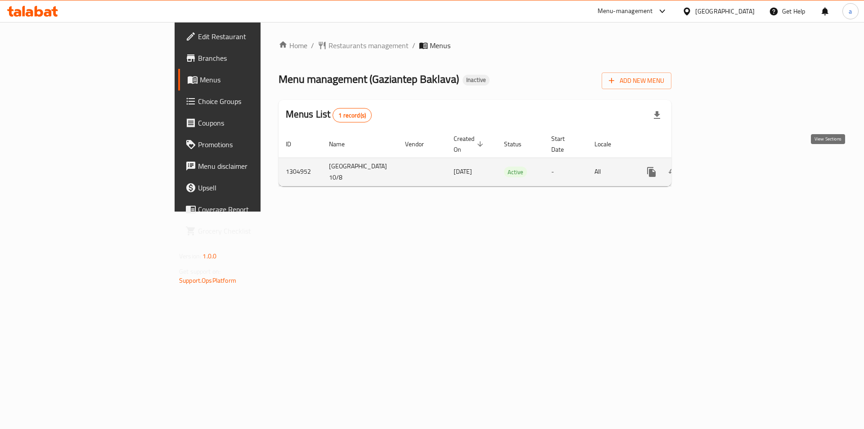
click at [722, 166] on icon "enhanced table" at bounding box center [716, 171] width 11 height 11
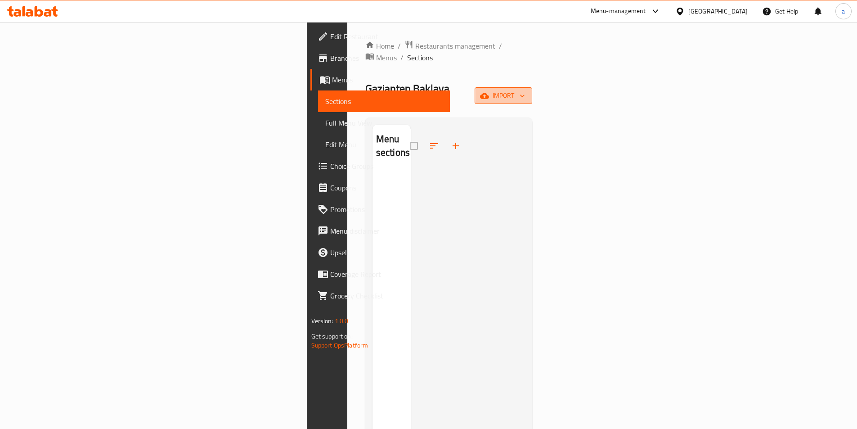
click at [532, 87] on button "import" at bounding box center [504, 95] width 58 height 17
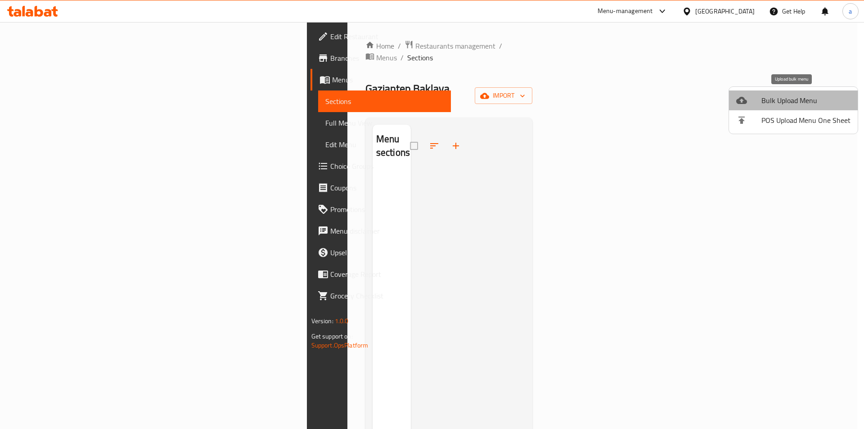
click at [806, 97] on span "Bulk Upload Menu" at bounding box center [805, 100] width 89 height 11
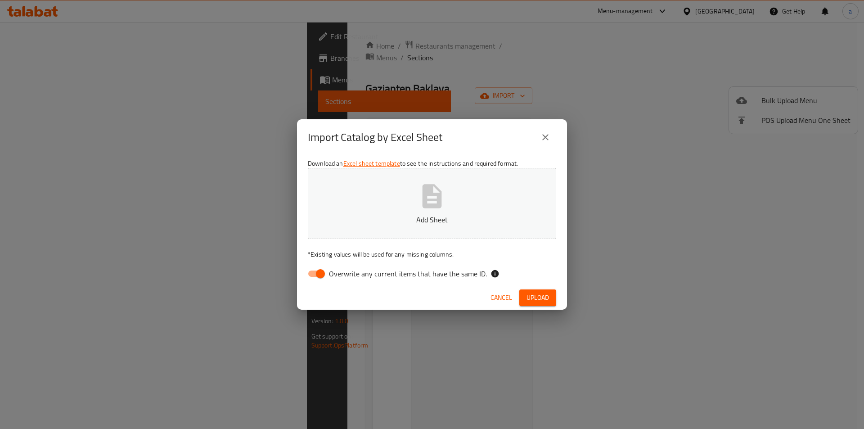
click at [308, 276] on input "Overwrite any current items that have the same ID." at bounding box center [320, 273] width 51 height 17
checkbox input "false"
click at [544, 300] on span "Upload" at bounding box center [537, 297] width 22 height 11
click at [529, 306] on div "Cancel Upload" at bounding box center [432, 298] width 270 height 24
click at [528, 297] on span "Upload" at bounding box center [537, 297] width 22 height 11
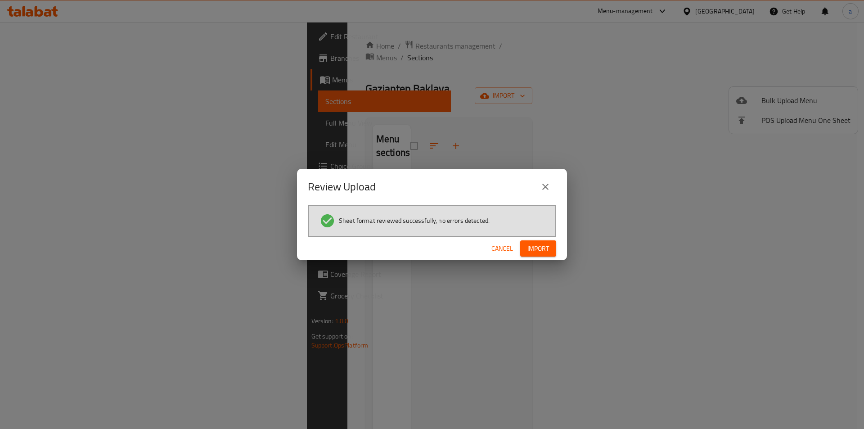
click at [526, 242] on button "Import" at bounding box center [538, 248] width 36 height 17
click at [511, 243] on span "Cancel" at bounding box center [502, 248] width 22 height 11
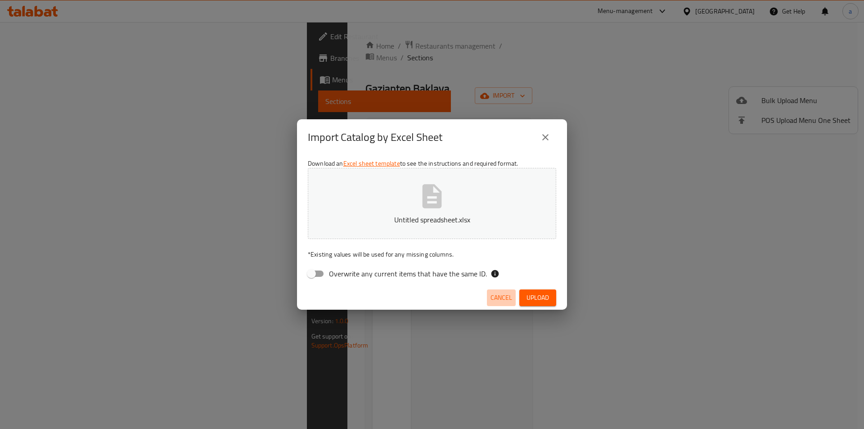
click at [497, 300] on span "Cancel" at bounding box center [501, 297] width 22 height 11
